Goal: Information Seeking & Learning: Check status

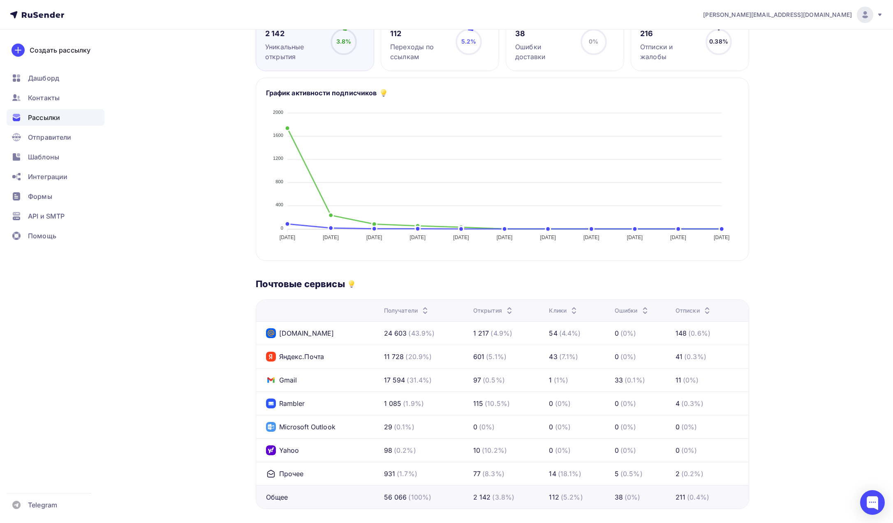
scroll to position [150, 0]
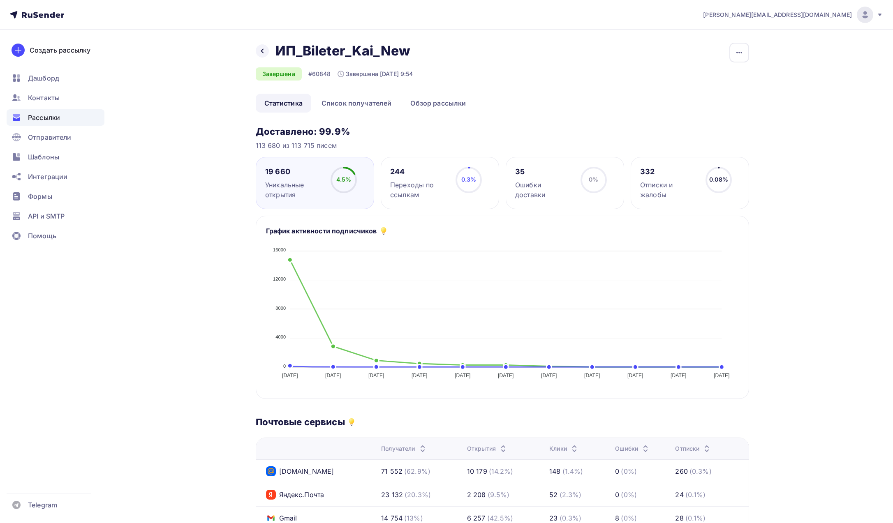
scroll to position [174, 0]
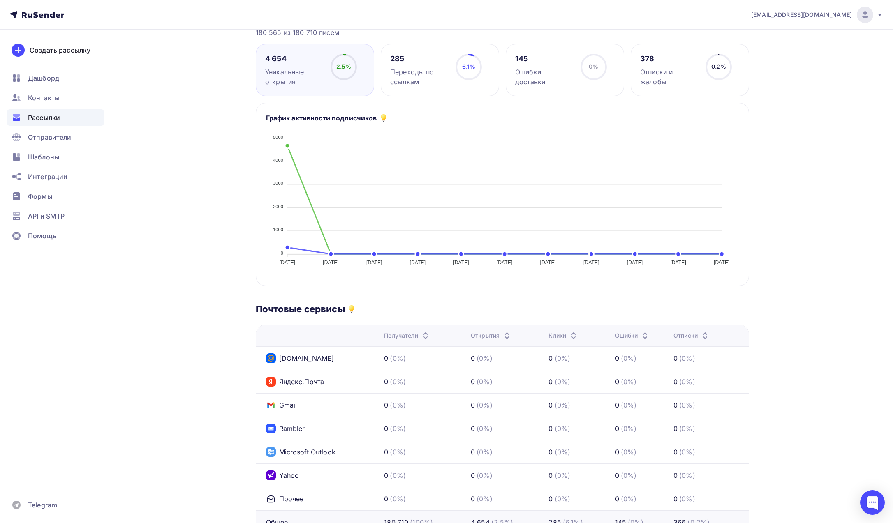
scroll to position [118, 0]
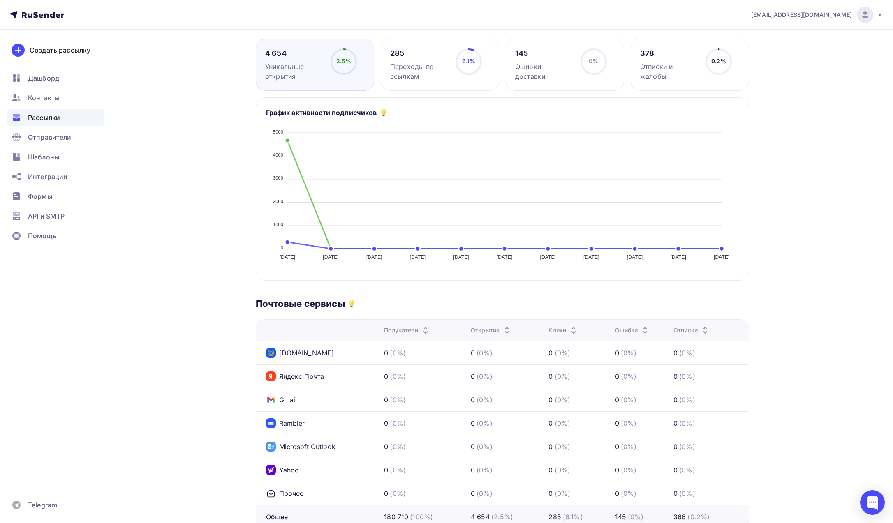
click at [802, 18] on span "[PERSON_NAME][EMAIL_ADDRESS][DOMAIN_NAME]" at bounding box center [801, 15] width 101 height 8
click at [778, 76] on span "Выйти" at bounding box center [770, 75] width 21 height 10
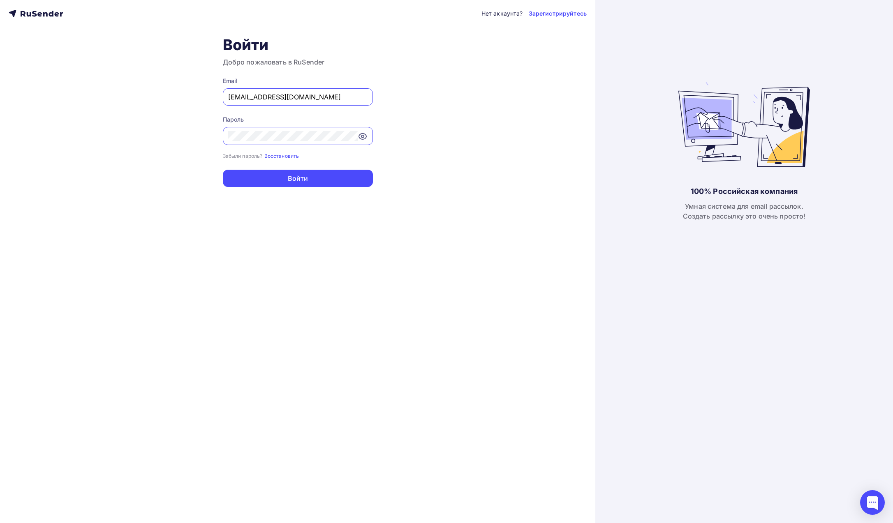
click at [242, 91] on div "a.shevtsov+rusender@ucoz-team.net" at bounding box center [298, 96] width 150 height 17
click at [242, 93] on input "a.shevtsov+rusender@ucoz-team.net" at bounding box center [297, 97] width 139 height 10
paste input "tech@trade-art.pro"
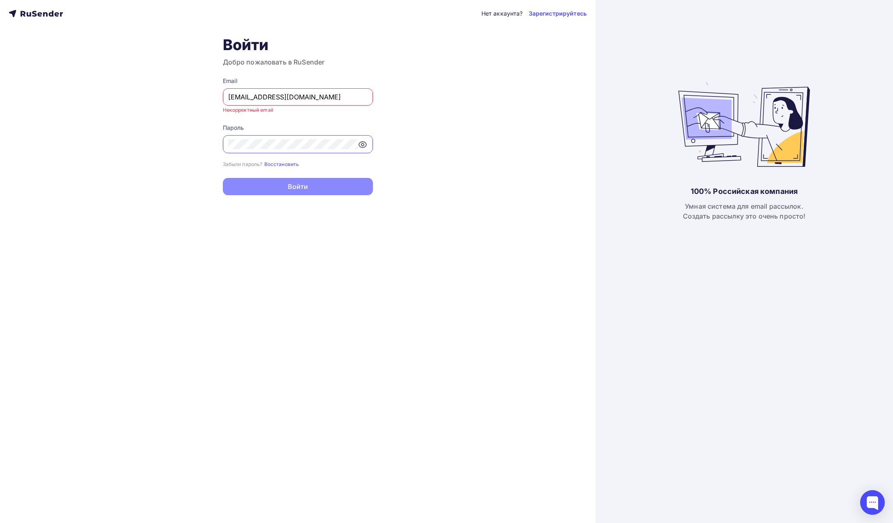
click at [230, 93] on input "tech@trade-art.pro" at bounding box center [297, 97] width 139 height 10
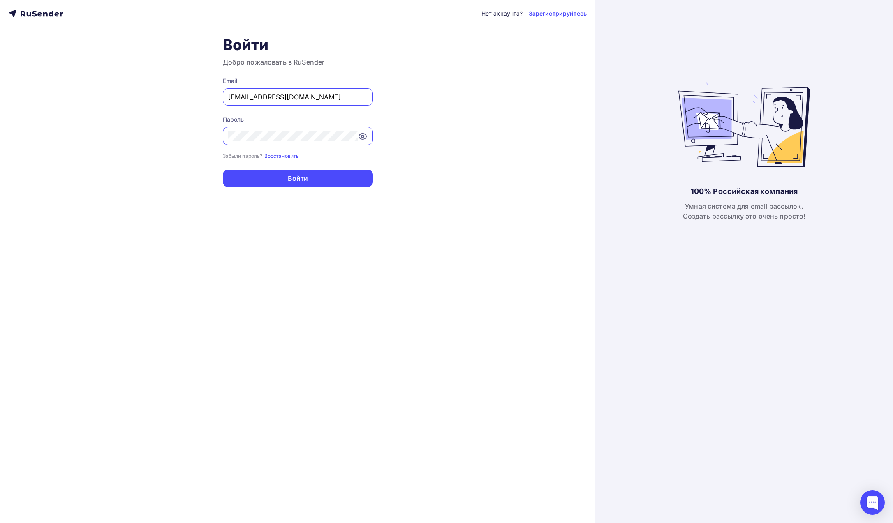
type input "tech@trade-art.pro"
click at [265, 130] on div at bounding box center [298, 136] width 150 height 18
click at [157, 157] on div "Нет аккаунта? Зарегистрируйтесь Войти Добро пожаловать в RuSender Email tech@tr…" at bounding box center [297, 261] width 595 height 523
click at [226, 173] on button "Войти" at bounding box center [298, 178] width 150 height 17
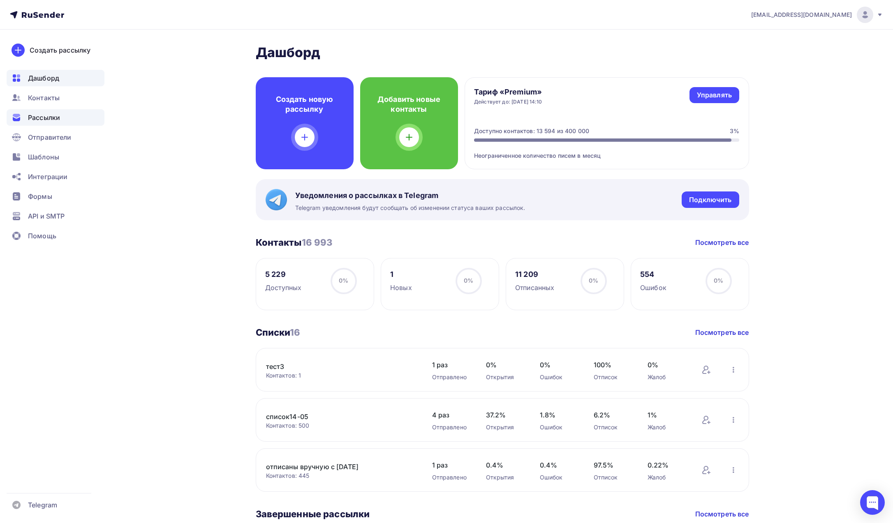
click at [51, 119] on span "Рассылки" at bounding box center [44, 118] width 32 height 10
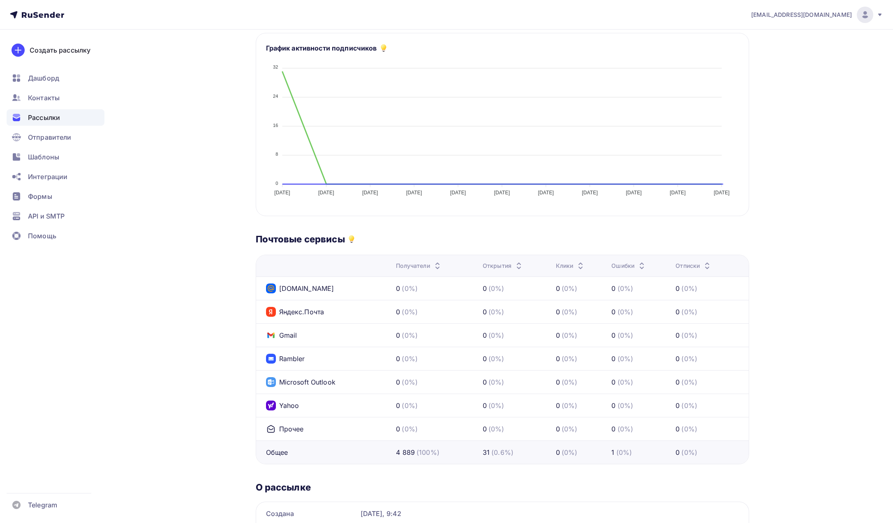
scroll to position [205, 0]
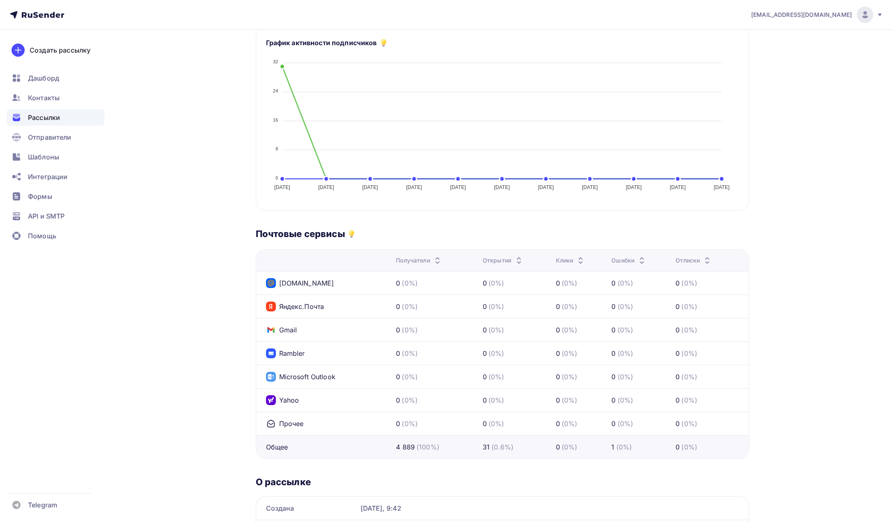
click at [833, 13] on span "tech@trade-art.pro" at bounding box center [801, 15] width 101 height 8
click at [775, 72] on span "Выйти" at bounding box center [770, 75] width 21 height 10
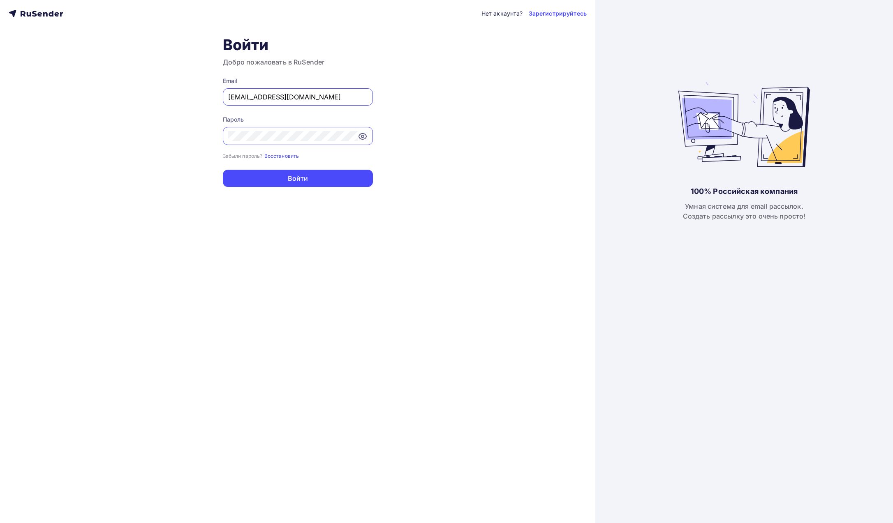
click at [251, 94] on input "a.shevtsov+rusender@ucoz-team.net" at bounding box center [297, 97] width 139 height 10
paste input "sendmail@piko-rus.com"
type input "sendmail@piko-rus.com"
click at [205, 154] on div "Нет аккаунта? Зарегистрируйтесь Войти Добро пожаловать в RuSender Email sendmai…" at bounding box center [297, 261] width 595 height 523
click at [264, 179] on button "Войти" at bounding box center [298, 178] width 150 height 17
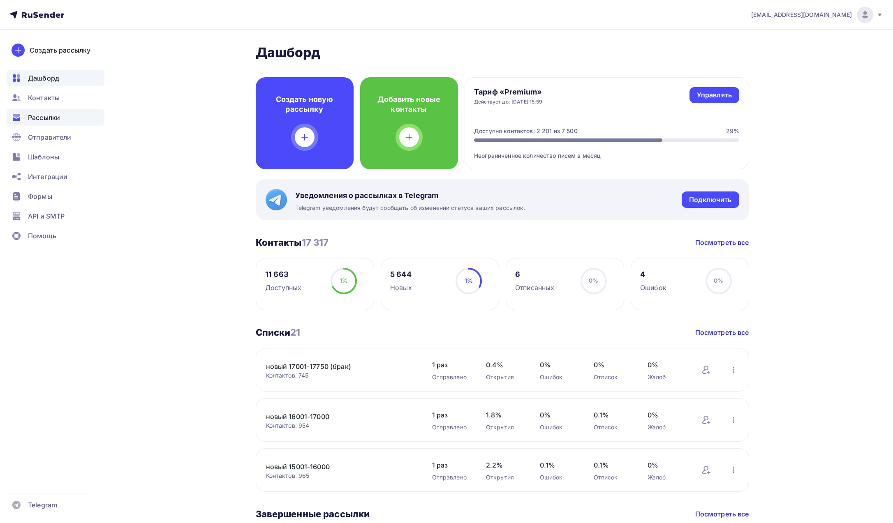
click at [54, 121] on span "Рассылки" at bounding box center [44, 118] width 32 height 10
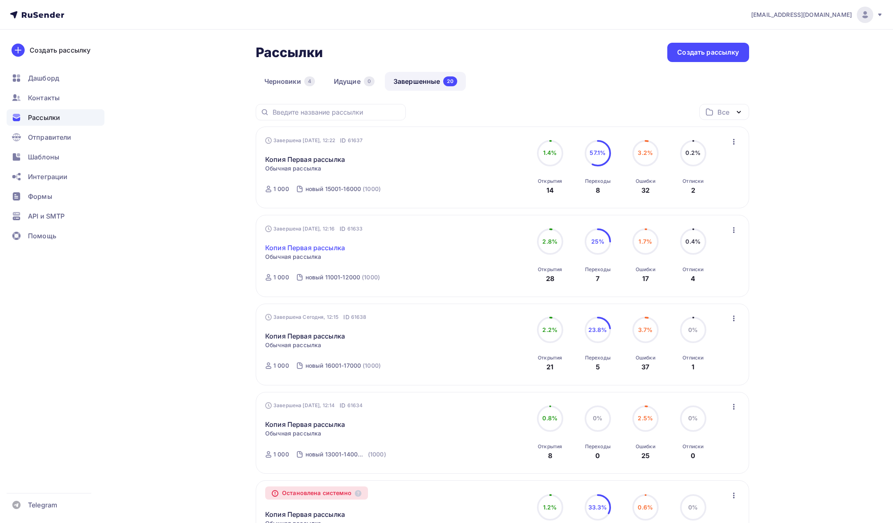
click at [325, 249] on link "Копия Первая рассылка" at bounding box center [305, 248] width 80 height 10
click at [330, 336] on link "Копия Первая рассылка" at bounding box center [305, 336] width 80 height 10
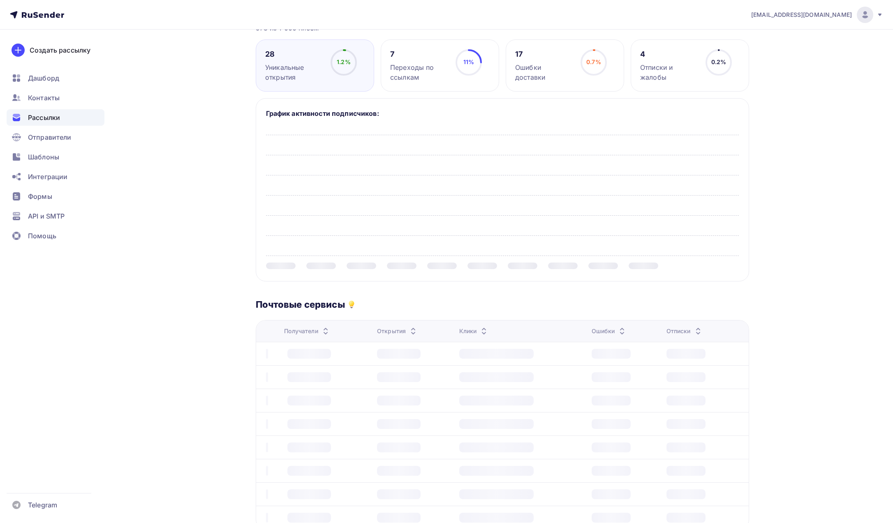
scroll to position [123, 0]
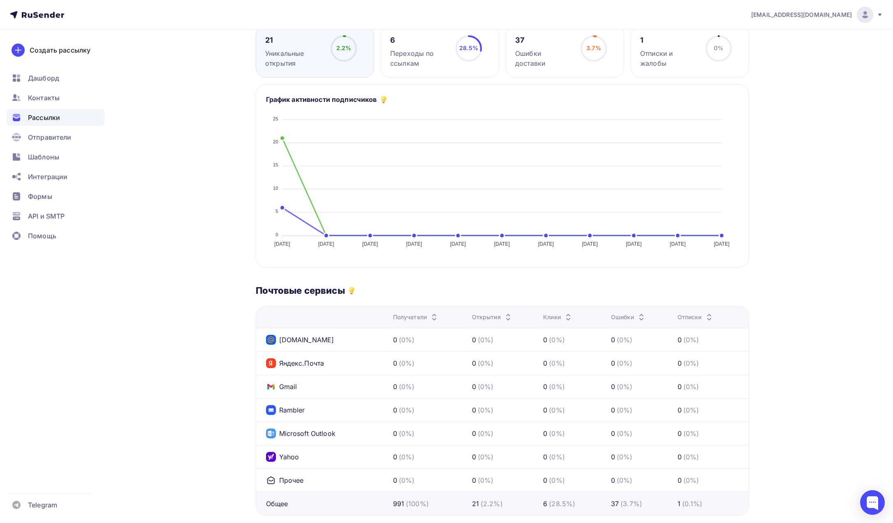
scroll to position [126, 0]
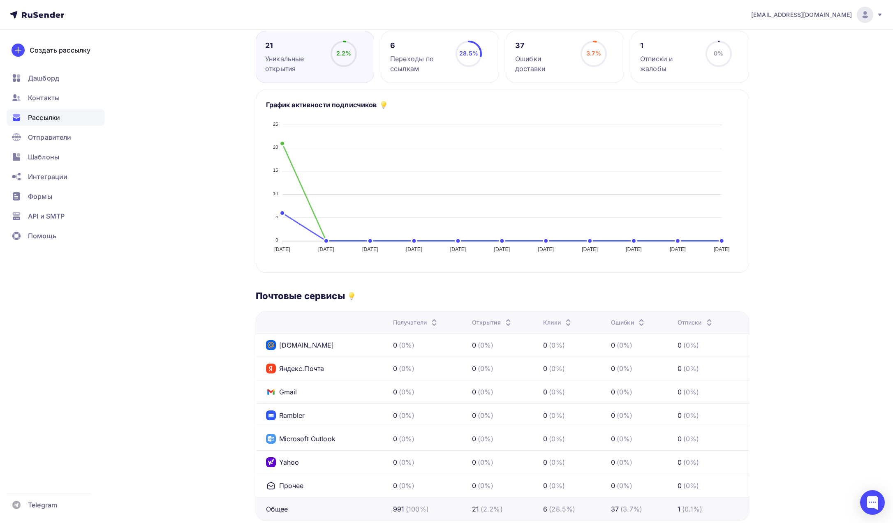
click at [824, 11] on span "[EMAIL_ADDRESS][DOMAIN_NAME]" at bounding box center [801, 15] width 101 height 8
click at [776, 72] on span "Выйти" at bounding box center [770, 75] width 21 height 10
